Goal: Task Accomplishment & Management: Complete application form

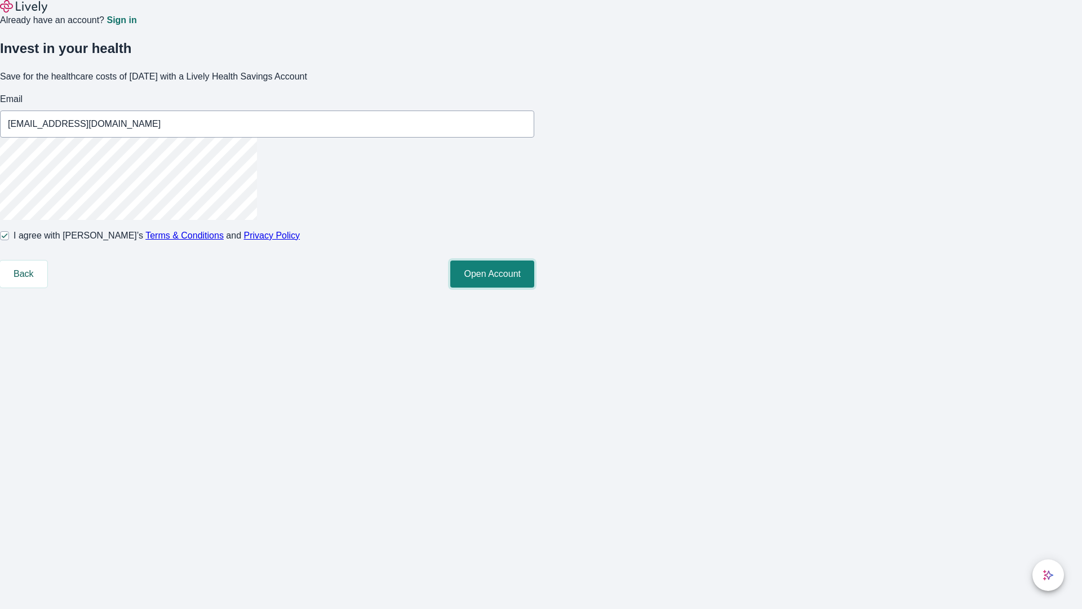
click at [534, 288] on button "Open Account" at bounding box center [492, 273] width 84 height 27
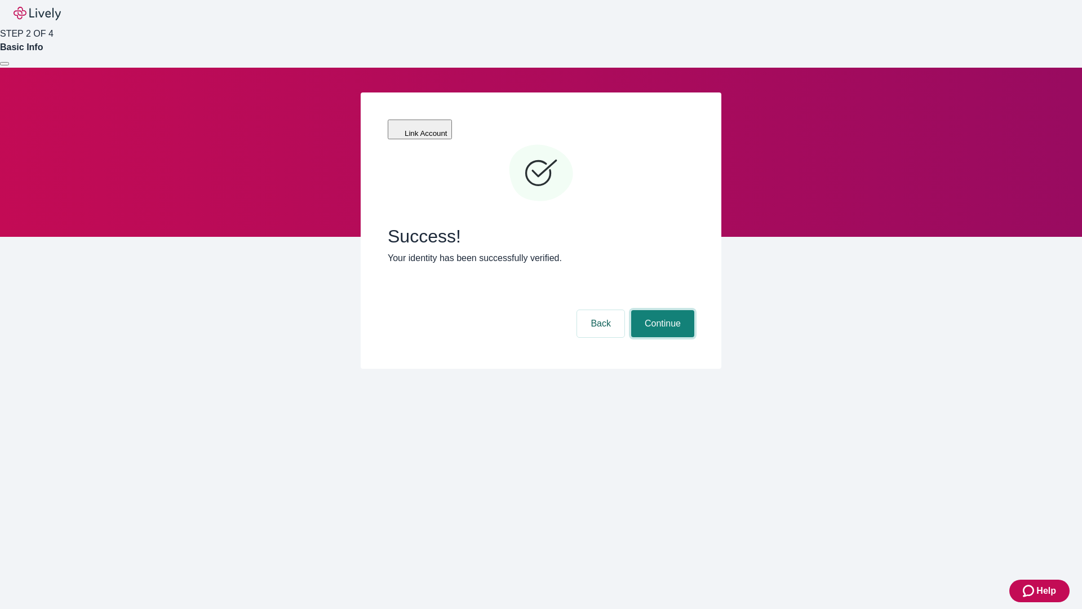
click at [661, 310] on button "Continue" at bounding box center [662, 323] width 63 height 27
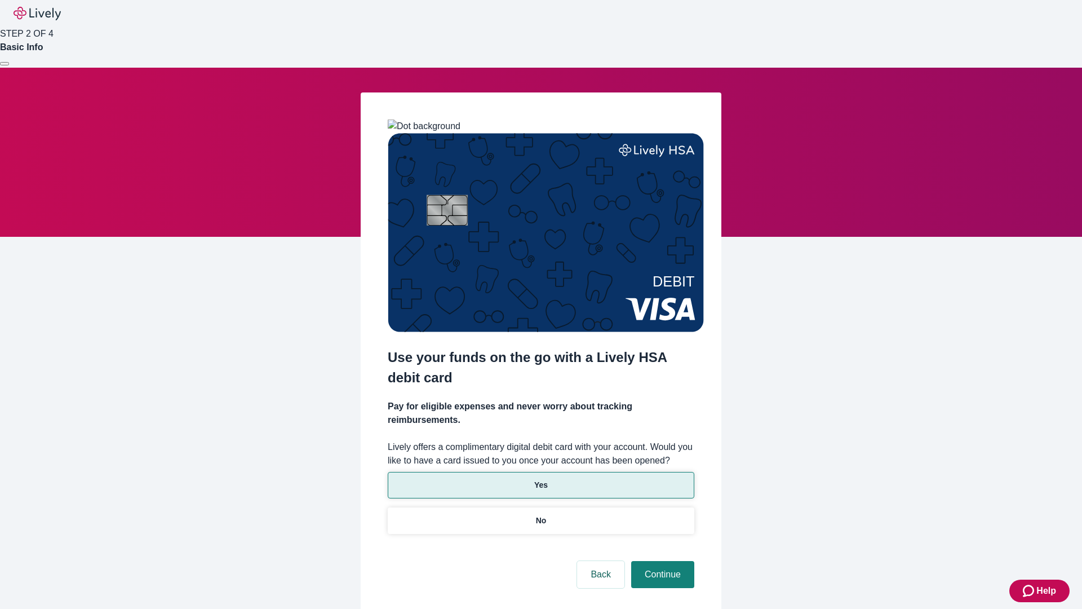
click at [541, 479] on p "Yes" at bounding box center [541, 485] width 14 height 12
click at [661, 561] on button "Continue" at bounding box center [662, 574] width 63 height 27
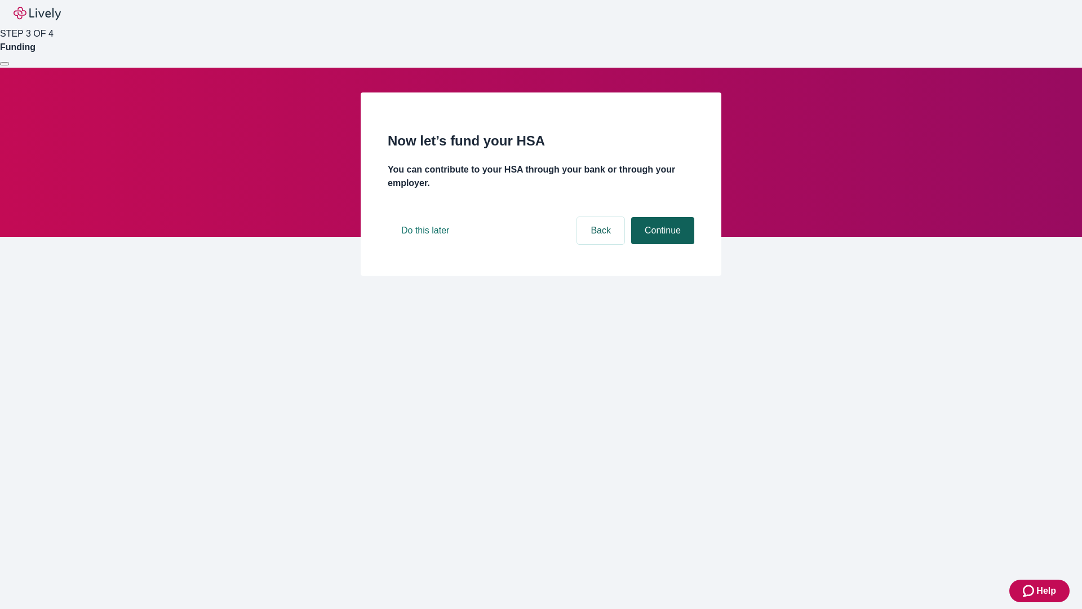
click at [661, 244] on button "Continue" at bounding box center [662, 230] width 63 height 27
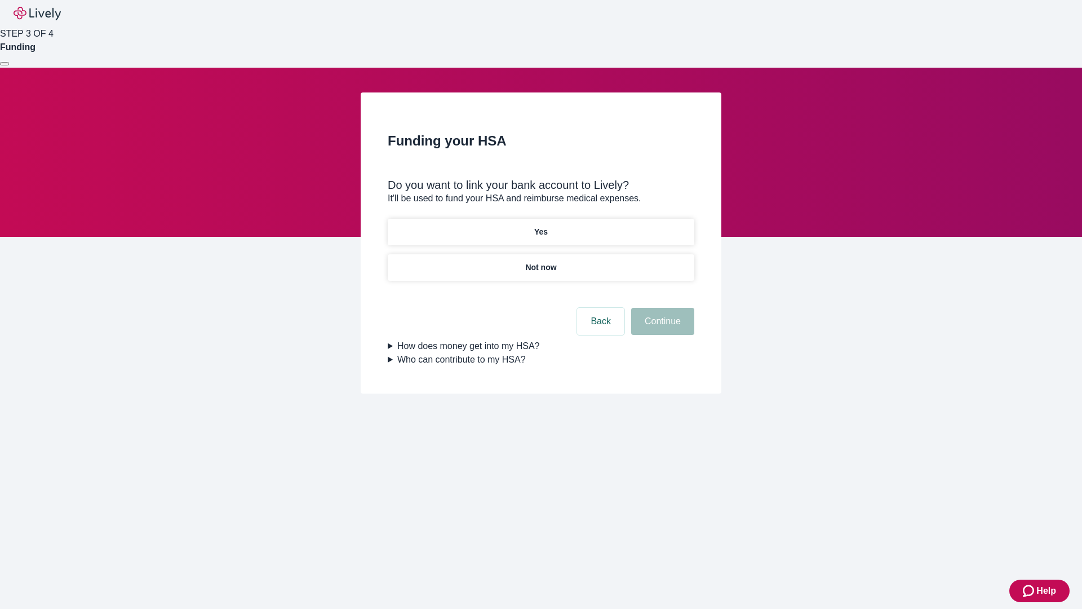
click at [541, 262] on p "Not now" at bounding box center [540, 268] width 31 height 12
click at [661, 328] on button "Continue" at bounding box center [662, 321] width 63 height 27
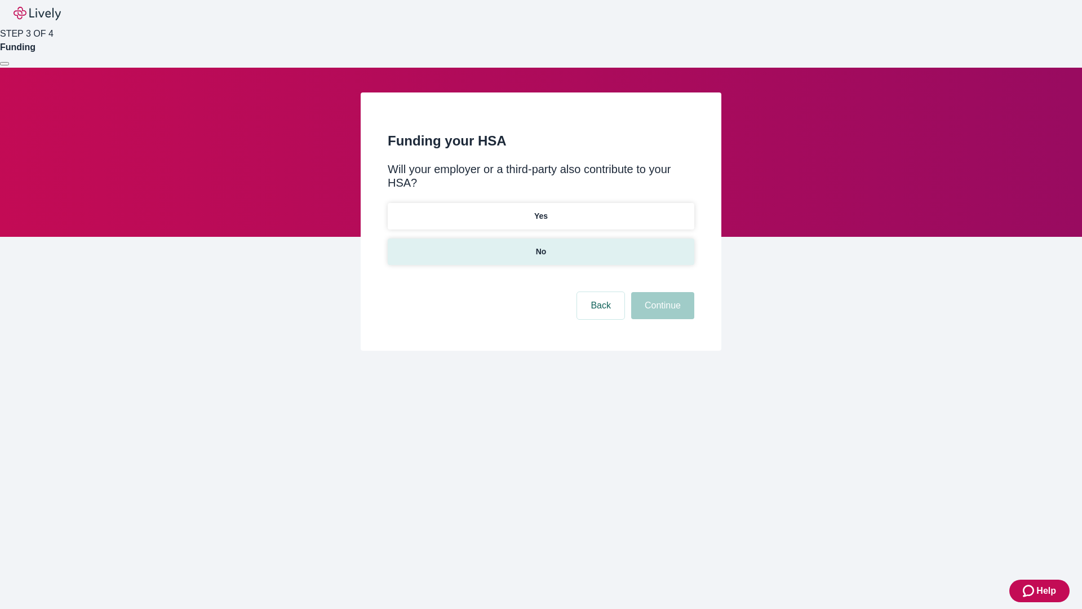
click at [541, 246] on p "No" at bounding box center [541, 252] width 11 height 12
click at [661, 292] on button "Continue" at bounding box center [662, 305] width 63 height 27
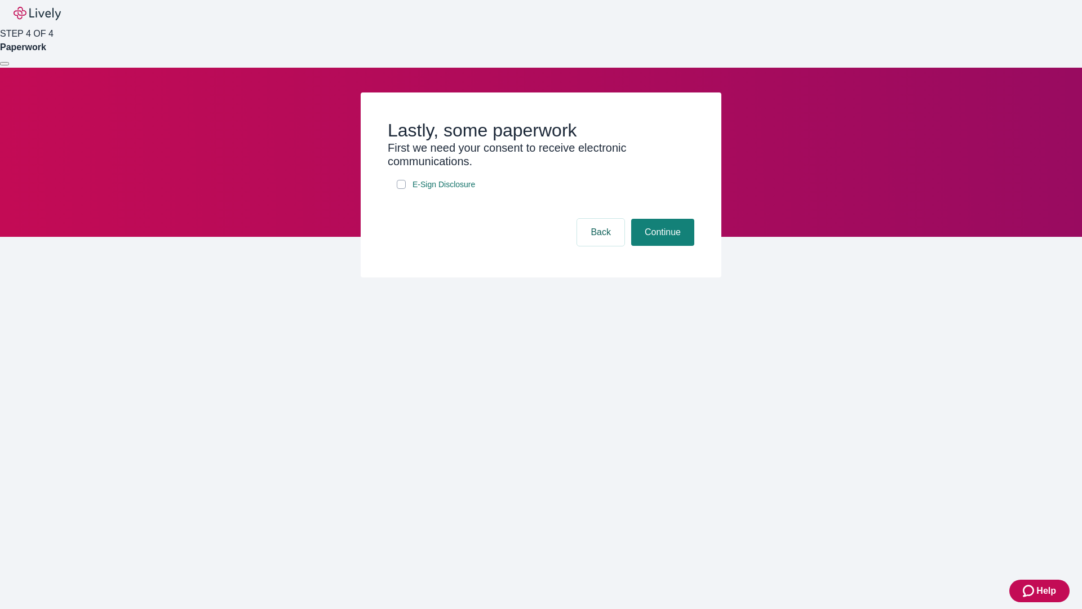
click at [401, 189] on input "E-Sign Disclosure" at bounding box center [401, 184] width 9 height 9
checkbox input "true"
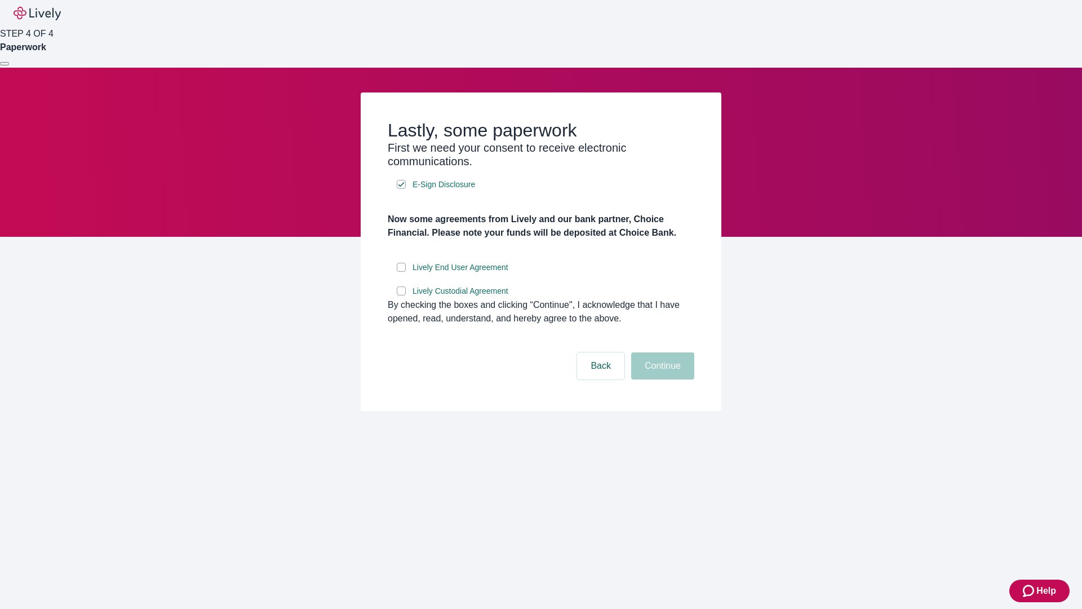
click at [401, 272] on input "Lively End User Agreement" at bounding box center [401, 267] width 9 height 9
checkbox input "true"
click at [401, 295] on input "Lively Custodial Agreement" at bounding box center [401, 290] width 9 height 9
checkbox input "true"
click at [661, 379] on button "Continue" at bounding box center [662, 365] width 63 height 27
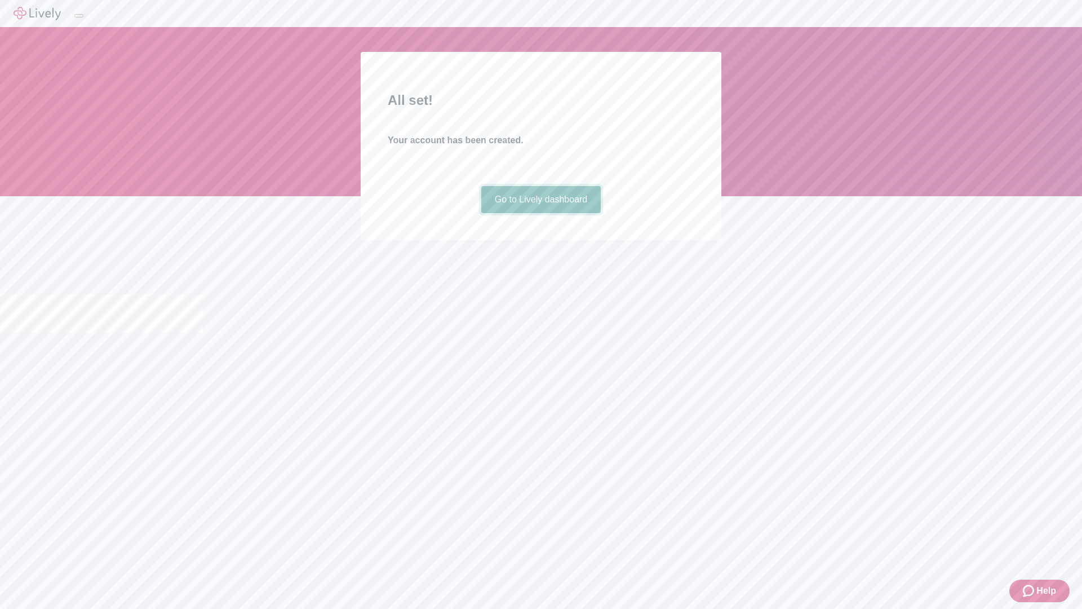
click at [541, 213] on link "Go to Lively dashboard" at bounding box center [541, 199] width 120 height 27
